Goal: Transaction & Acquisition: Book appointment/travel/reservation

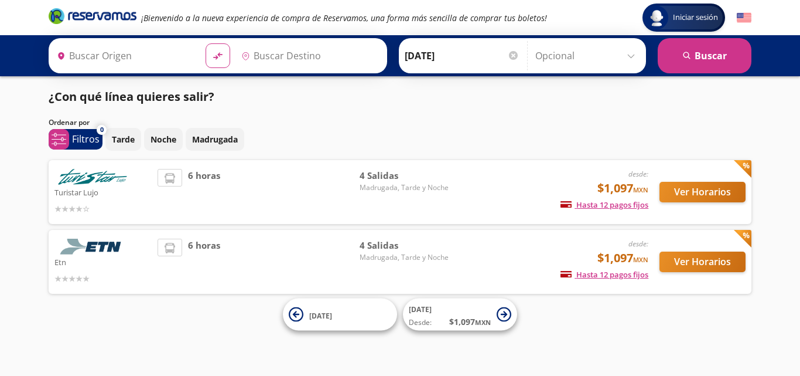
type input "[GEOGRAPHIC_DATA], [GEOGRAPHIC_DATA]"
type input "[GEOGRAPHIC_DATA][PERSON_NAME], [GEOGRAPHIC_DATA][PERSON_NAME]"
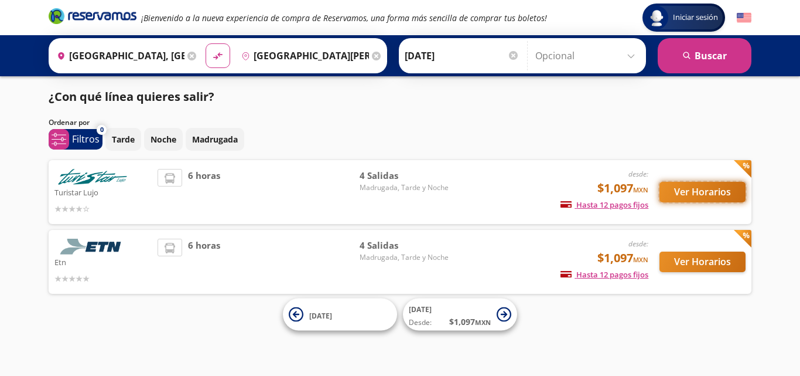
click at [704, 190] on button "Ver Horarios" at bounding box center [703, 192] width 86 height 21
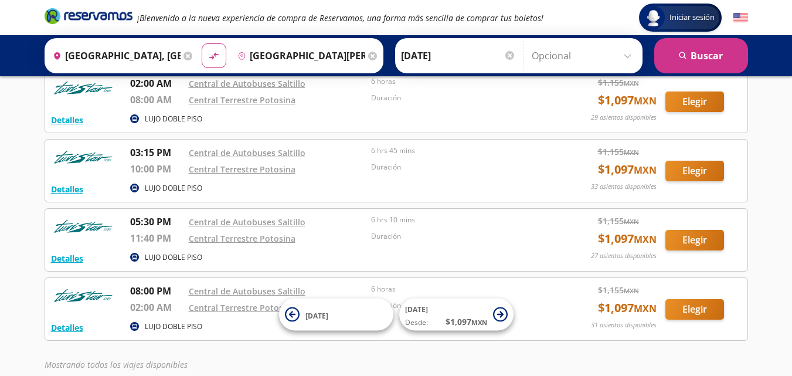
scroll to position [145, 0]
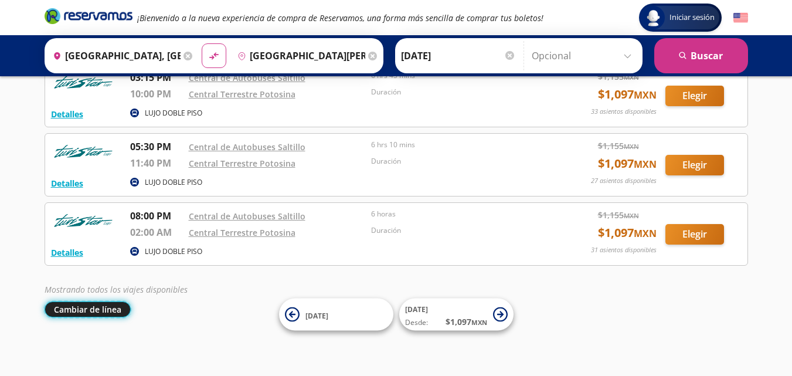
click at [96, 308] on button "Cambiar de línea" at bounding box center [88, 309] width 86 height 16
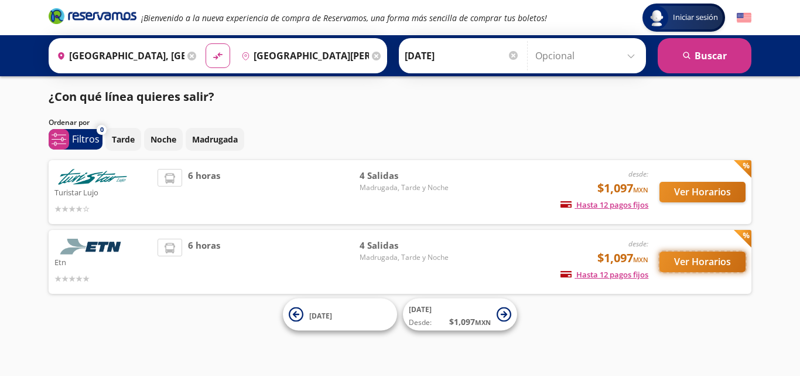
click at [706, 262] on button "Ver Horarios" at bounding box center [703, 261] width 86 height 21
